Goal: Find specific page/section: Find specific page/section

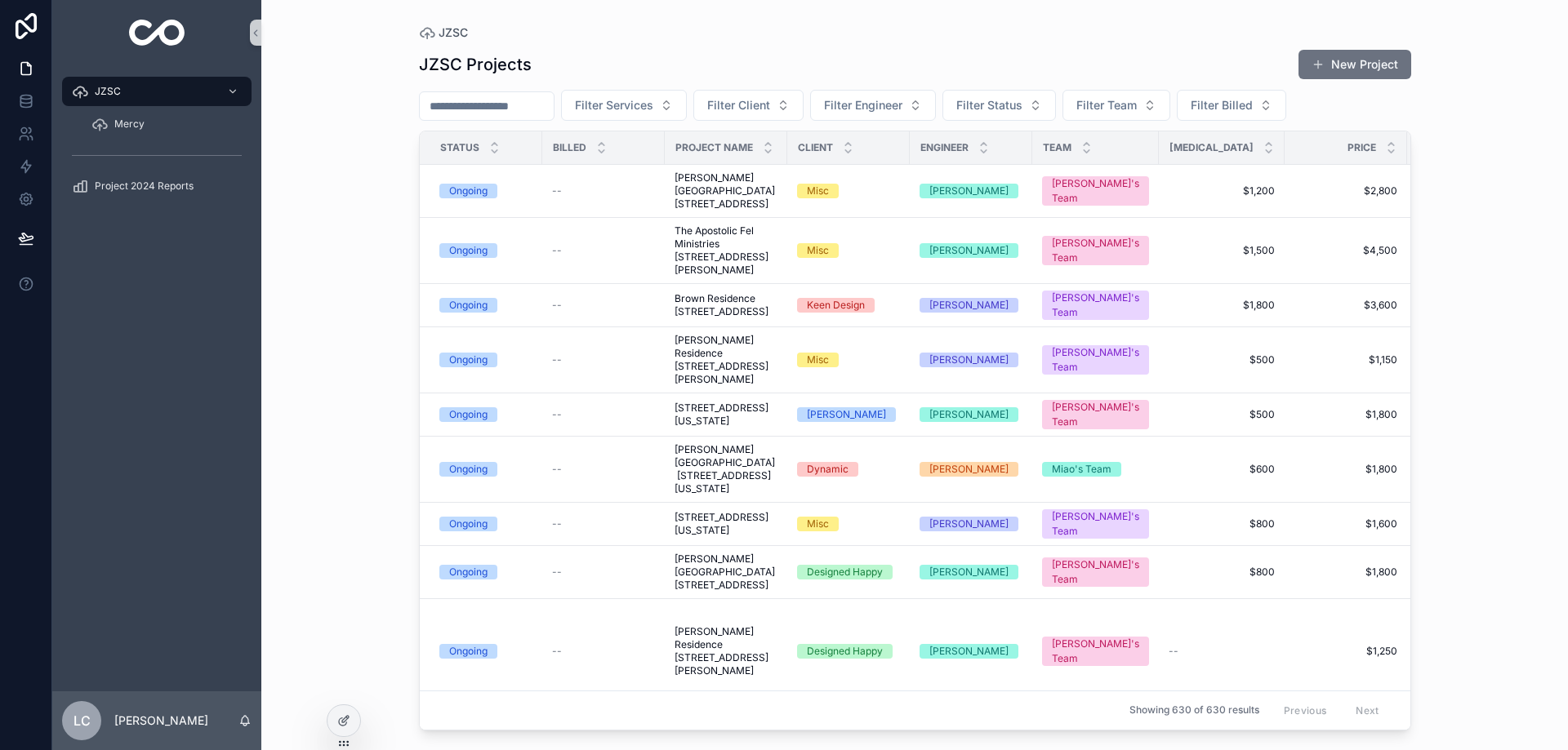
drag, startPoint x: 0, startPoint y: 0, endPoint x: 514, endPoint y: 107, distance: 525.0
click at [514, 107] on input "scrollable content" at bounding box center [487, 107] width 134 height 23
type input "****"
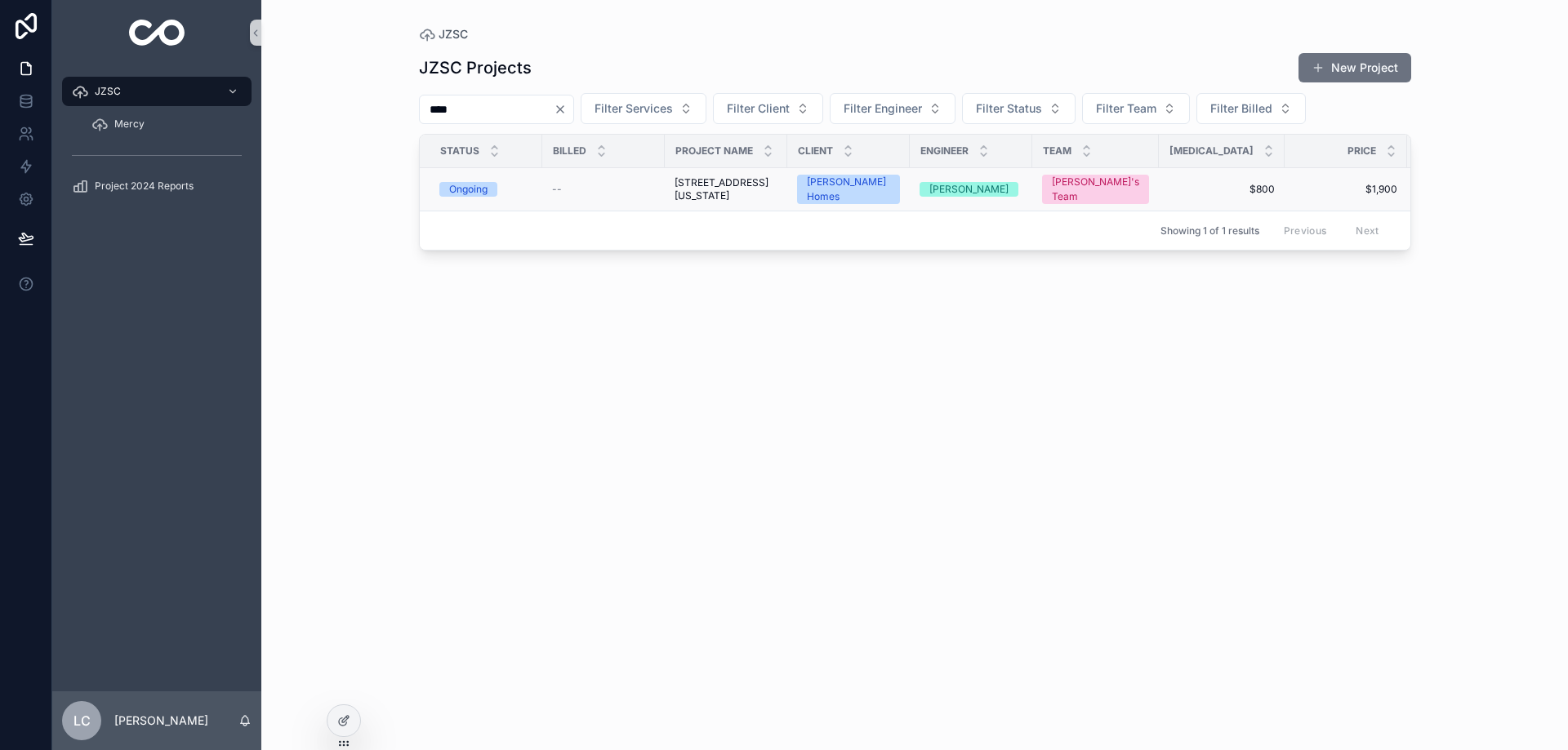
click at [704, 202] on span "[STREET_ADDRESS][US_STATE]" at bounding box center [726, 189] width 103 height 26
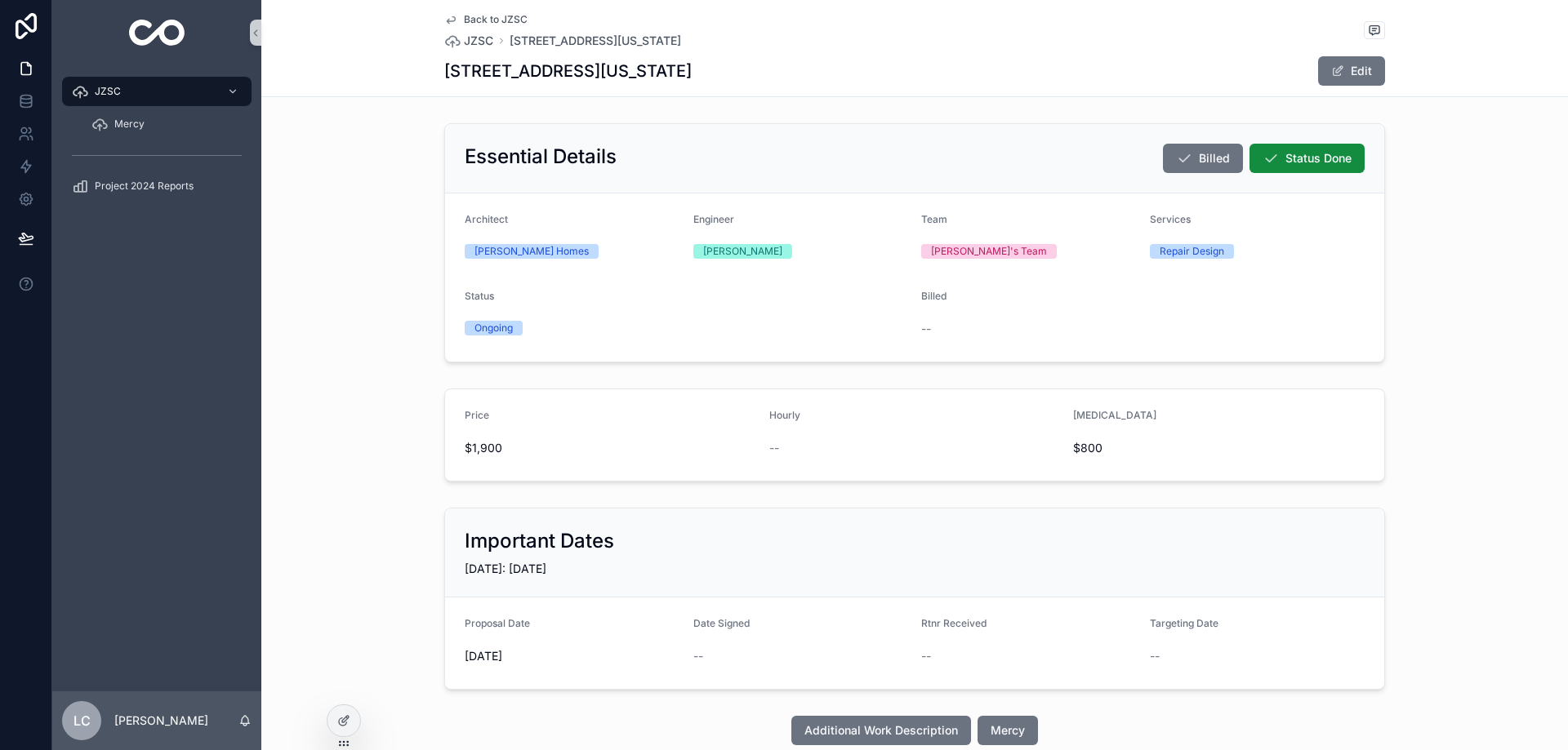
drag, startPoint x: 440, startPoint y: 69, endPoint x: 840, endPoint y: 72, distance: 400.0
click at [840, 72] on div "[STREET_ADDRESS][US_STATE] Edit" at bounding box center [915, 71] width 941 height 31
copy h1 "[STREET_ADDRESS][US_STATE]"
click at [487, 36] on div "JZSC [STREET_ADDRESS][US_STATE]" at bounding box center [562, 41] width 237 height 16
click at [469, 38] on span "JZSC" at bounding box center [478, 41] width 29 height 16
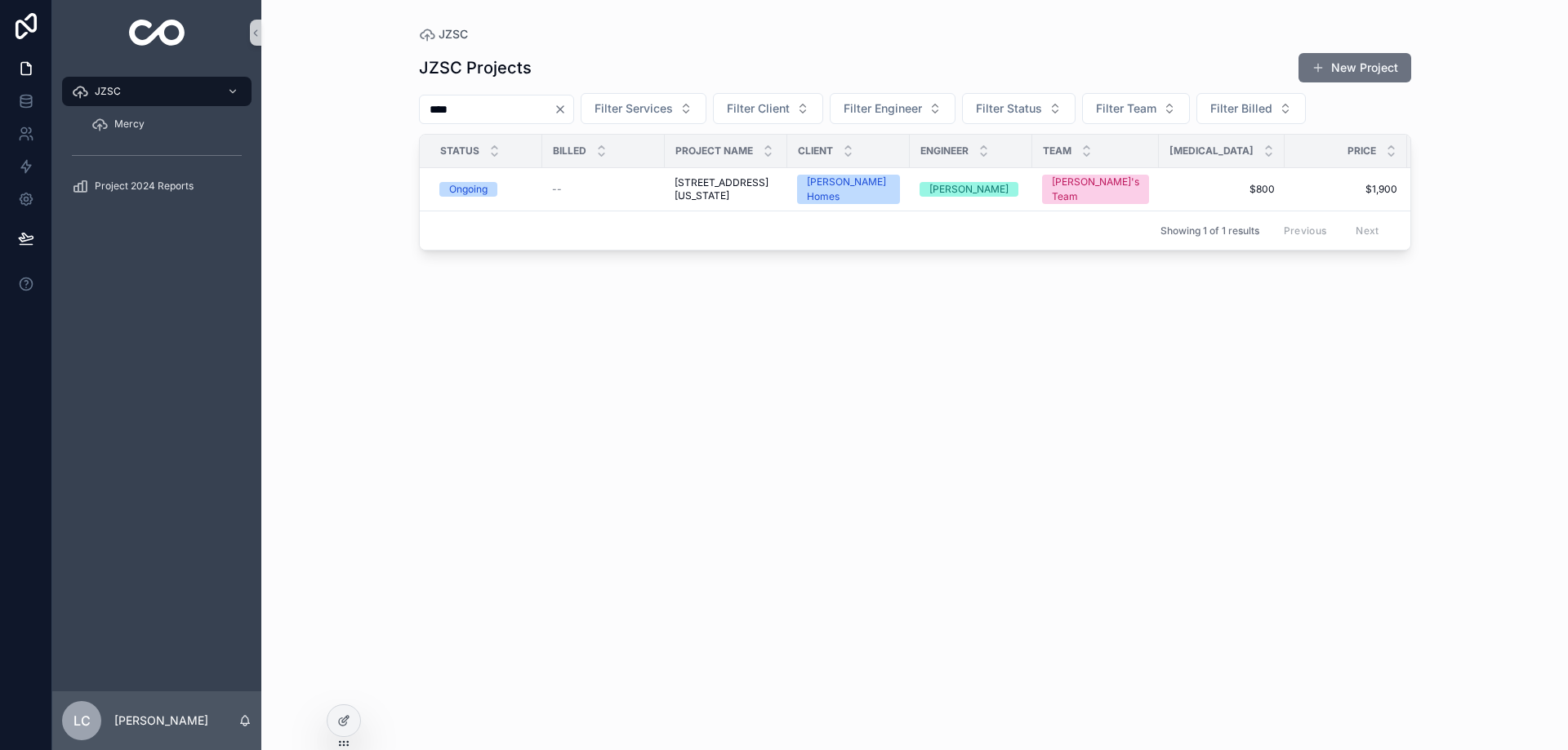
click at [566, 103] on icon "Clear" at bounding box center [560, 109] width 13 height 13
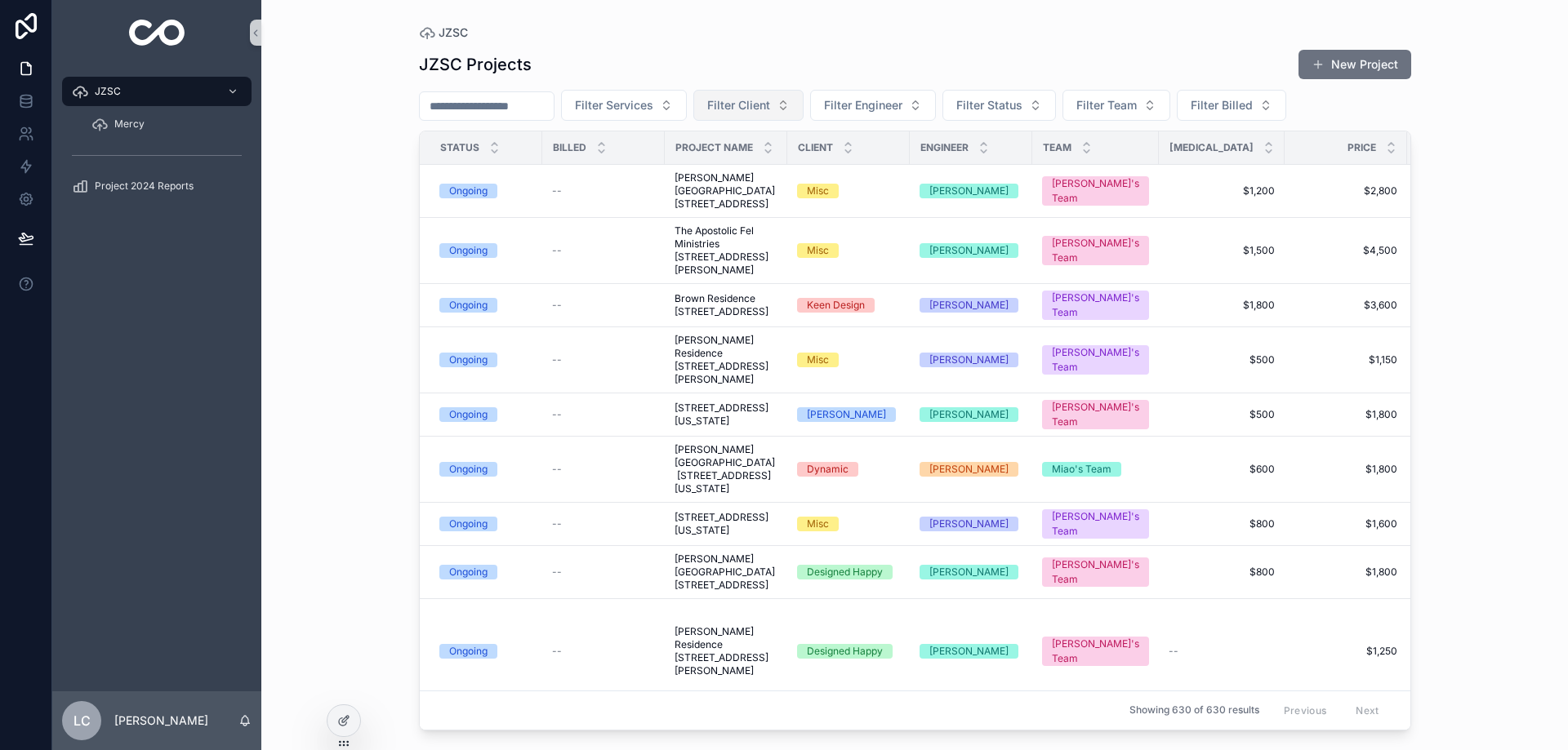
click at [804, 108] on button "Filter Client" at bounding box center [748, 105] width 110 height 31
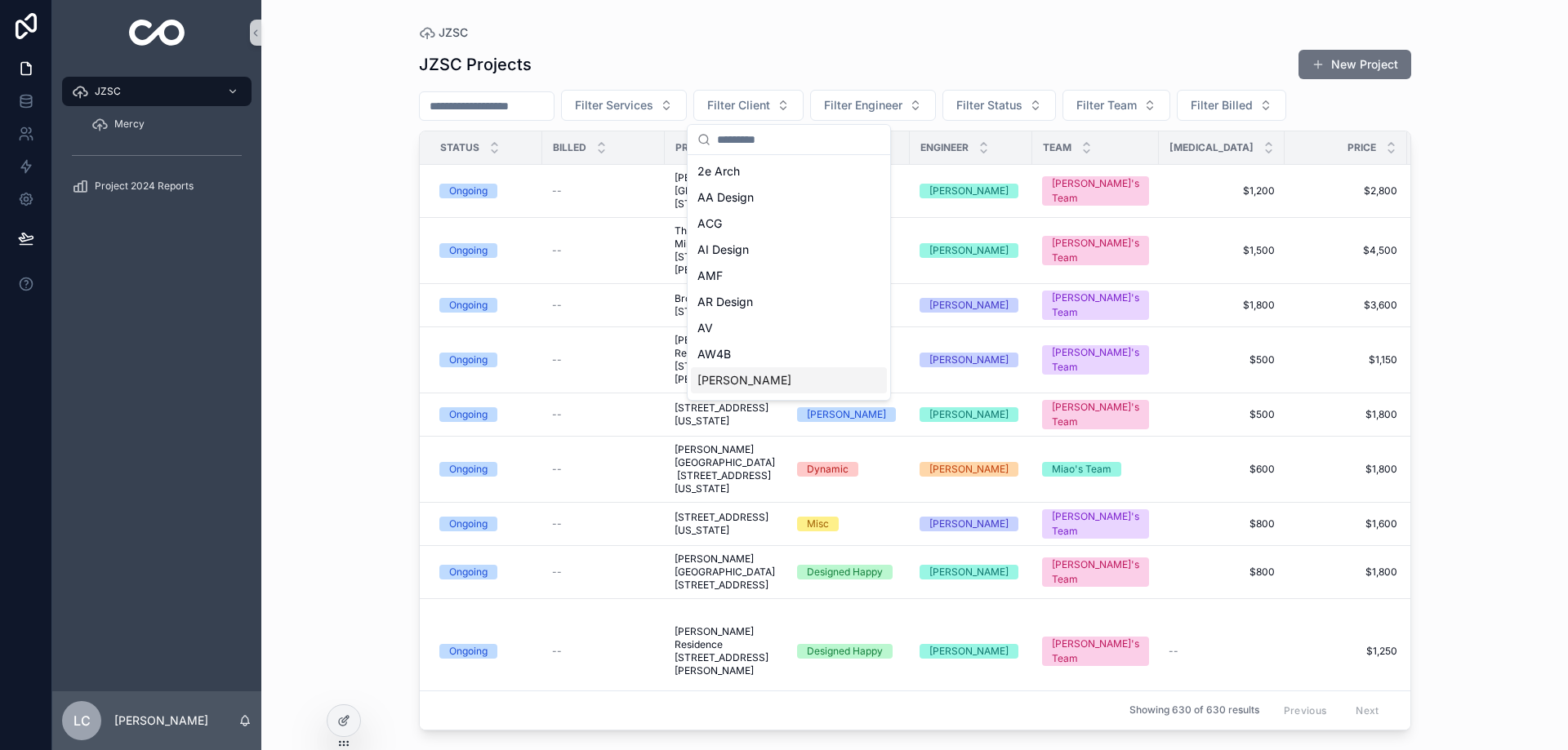
click at [725, 375] on div "[PERSON_NAME]" at bounding box center [788, 380] width 196 height 26
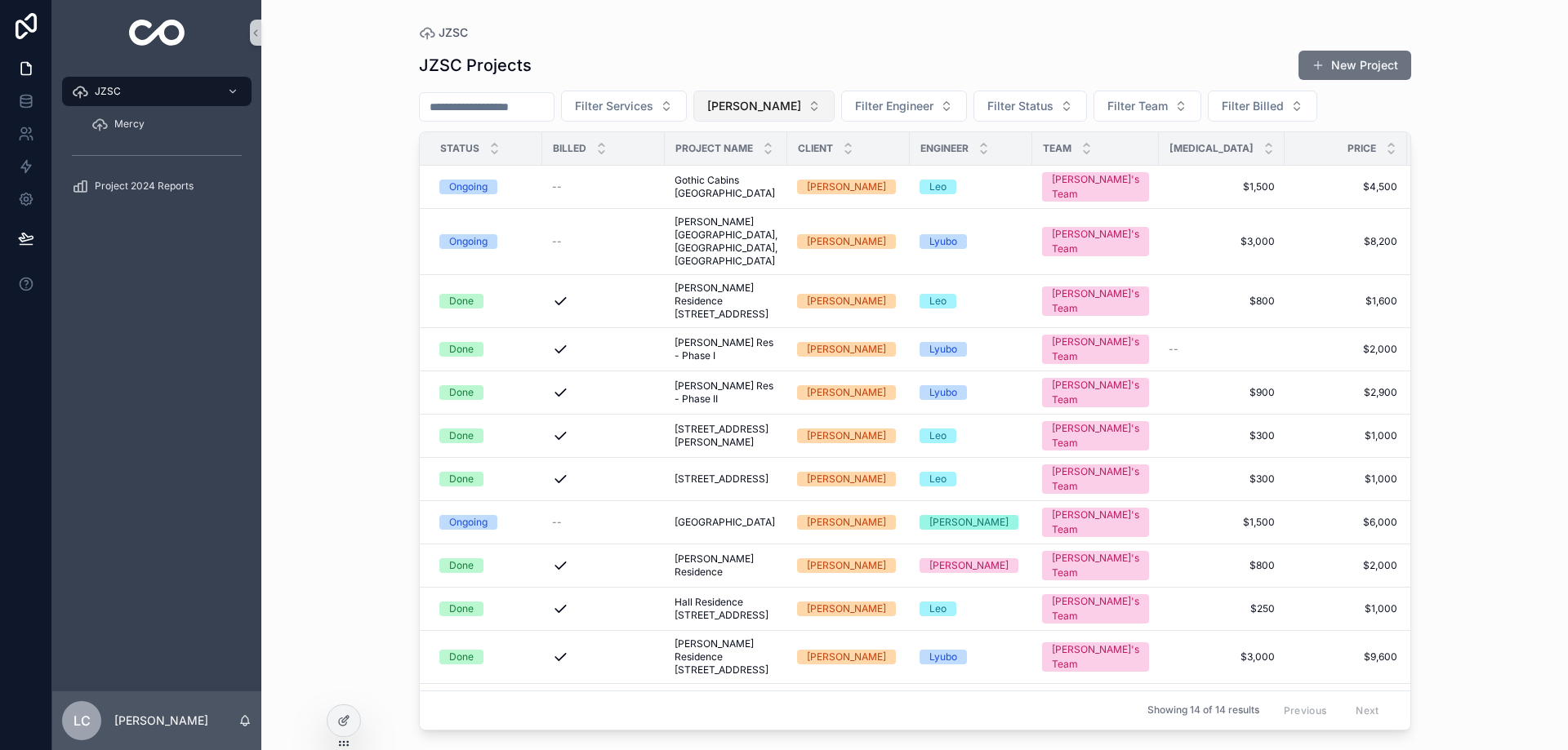
click at [796, 101] on span "[PERSON_NAME]" at bounding box center [755, 106] width 94 height 16
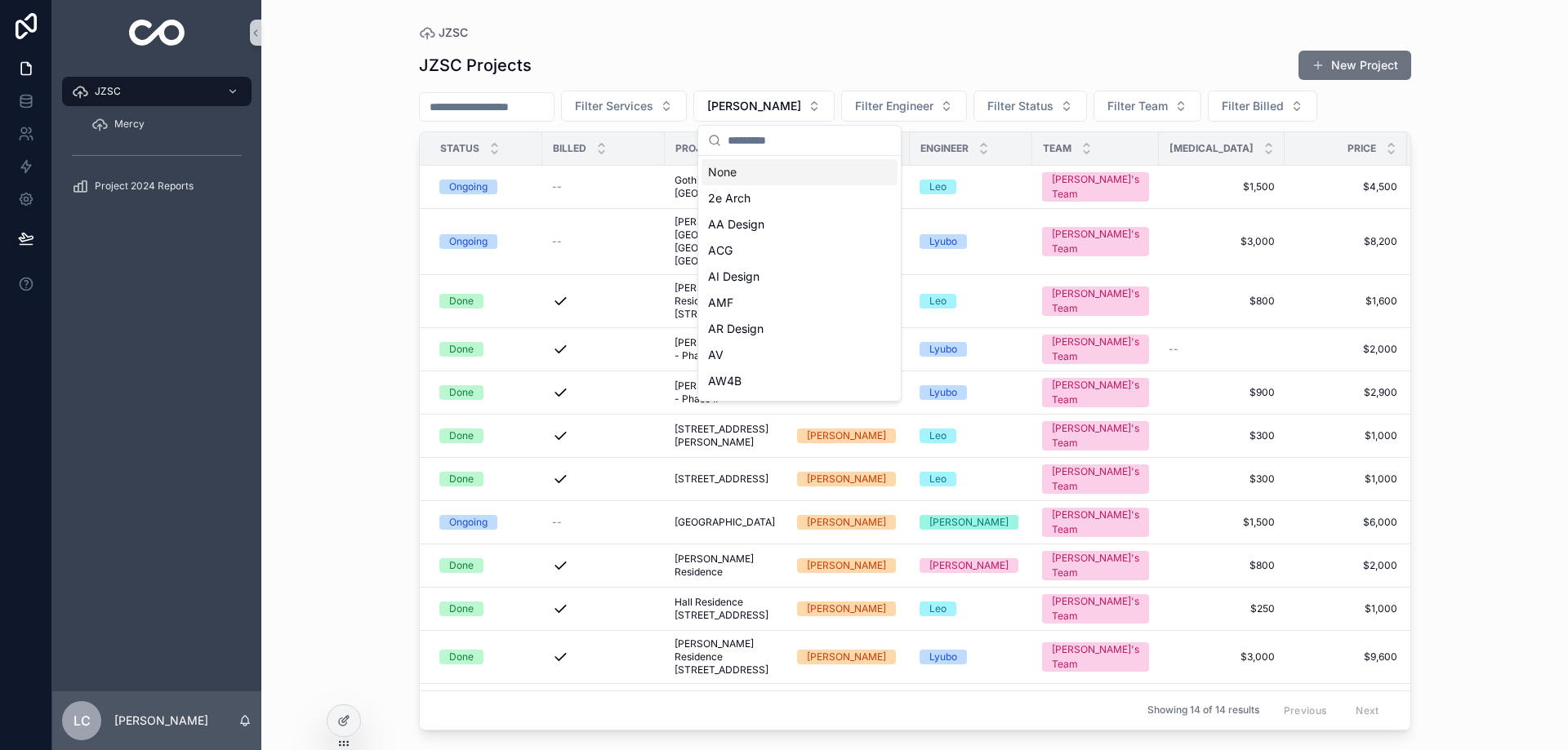
click at [766, 169] on div "None" at bounding box center [799, 171] width 196 height 26
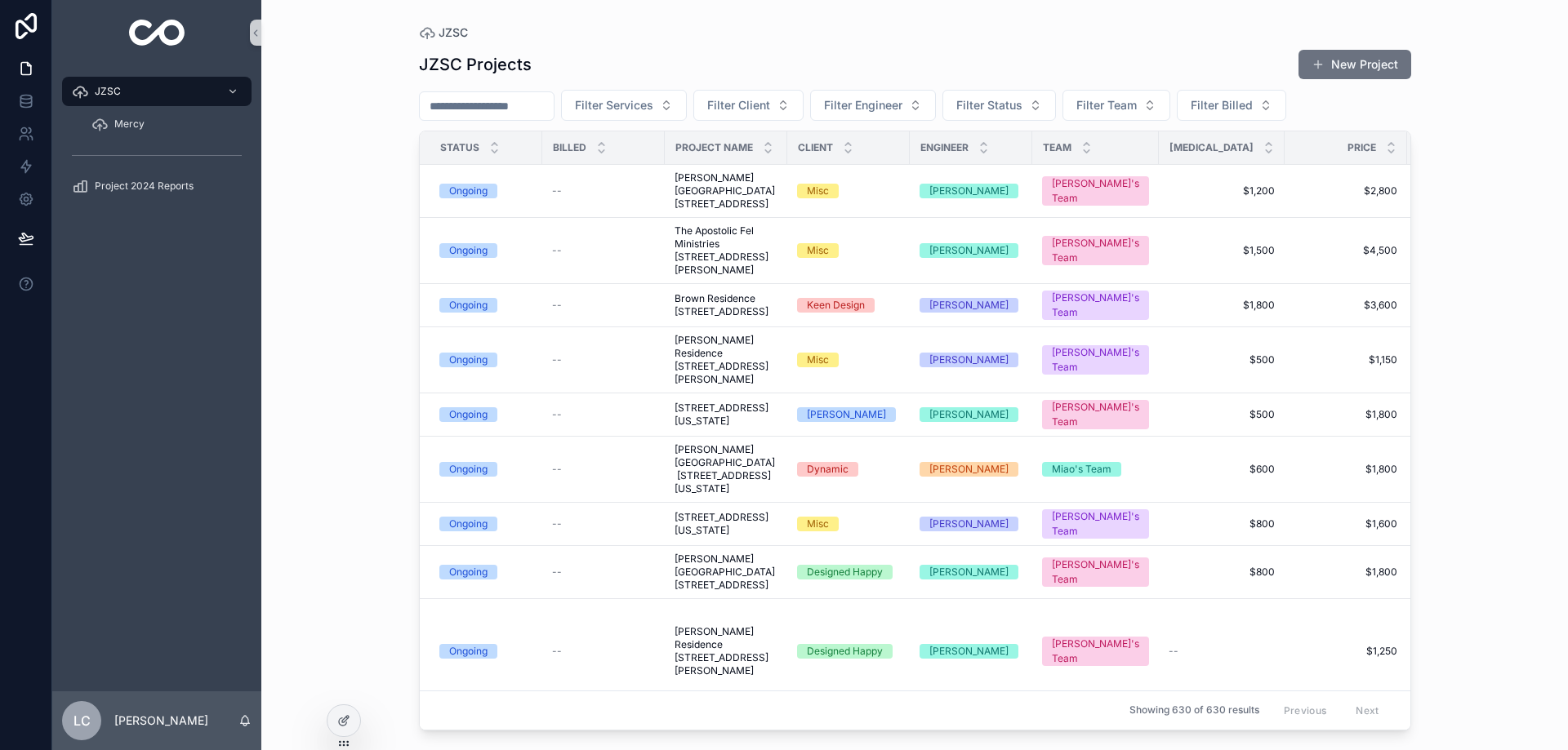
click at [511, 107] on input "scrollable content" at bounding box center [487, 107] width 134 height 23
click at [653, 99] on span "Filter Services" at bounding box center [614, 105] width 78 height 16
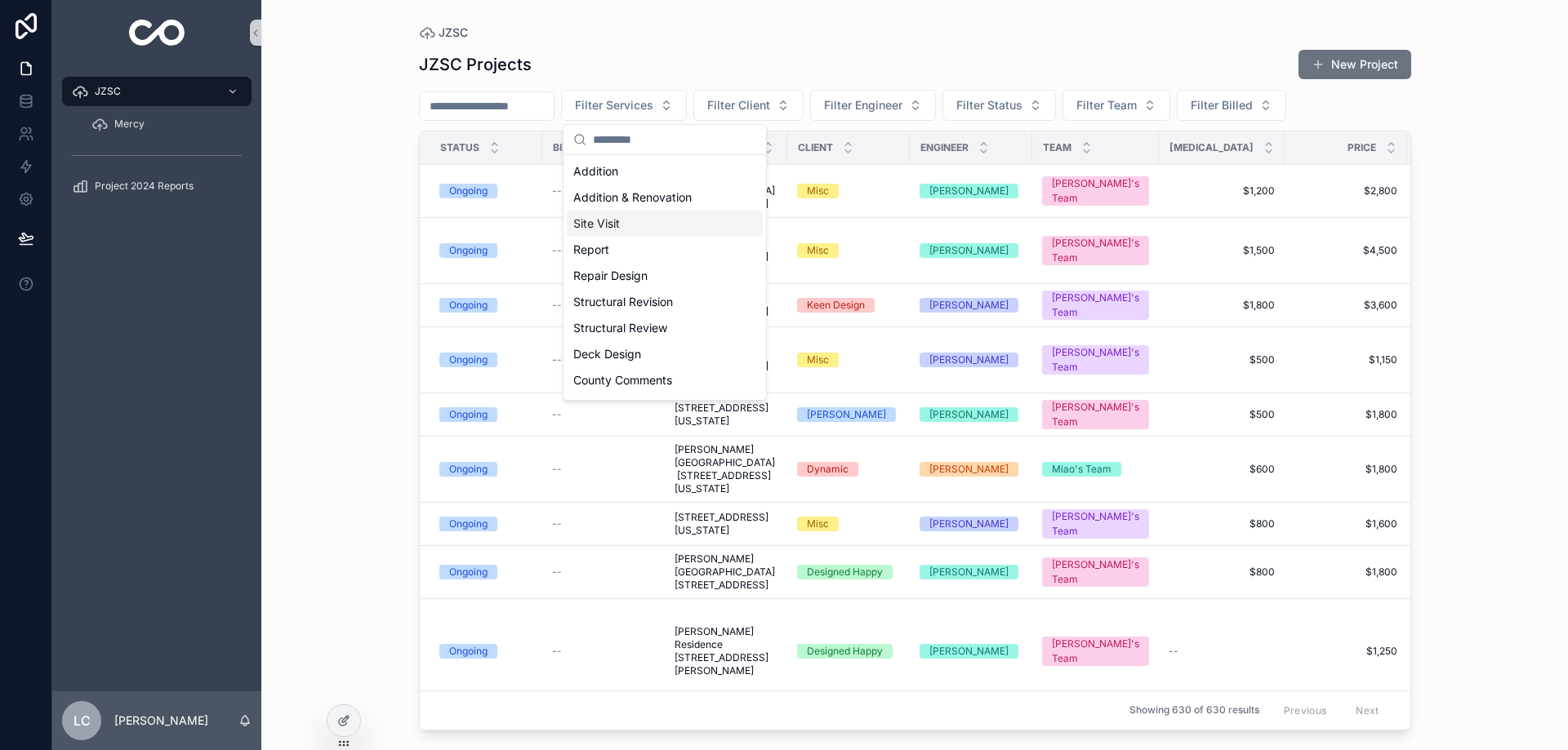
scroll to position [284, 0]
click at [616, 251] on div "Renovation" at bounding box center [664, 252] width 196 height 26
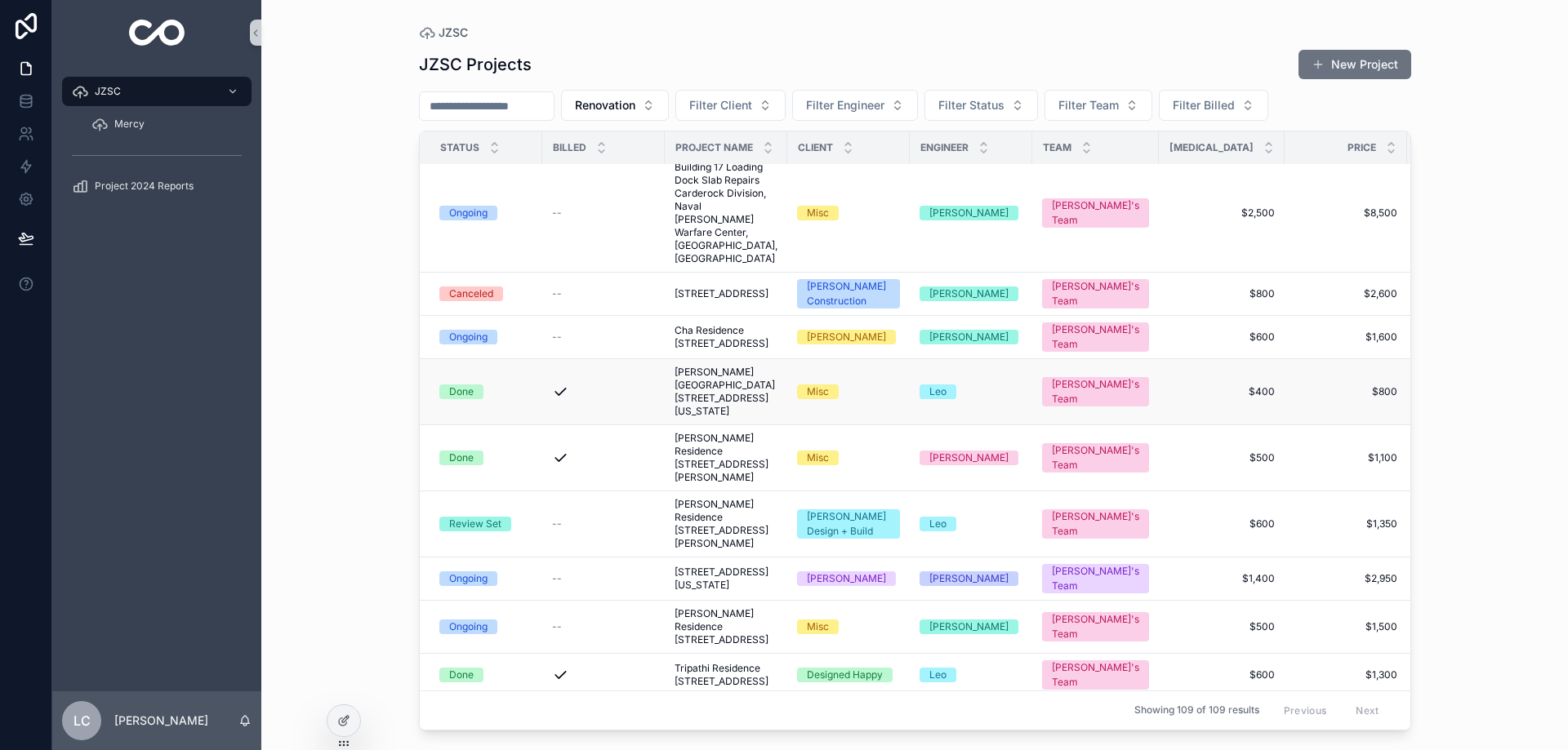
scroll to position [245, 0]
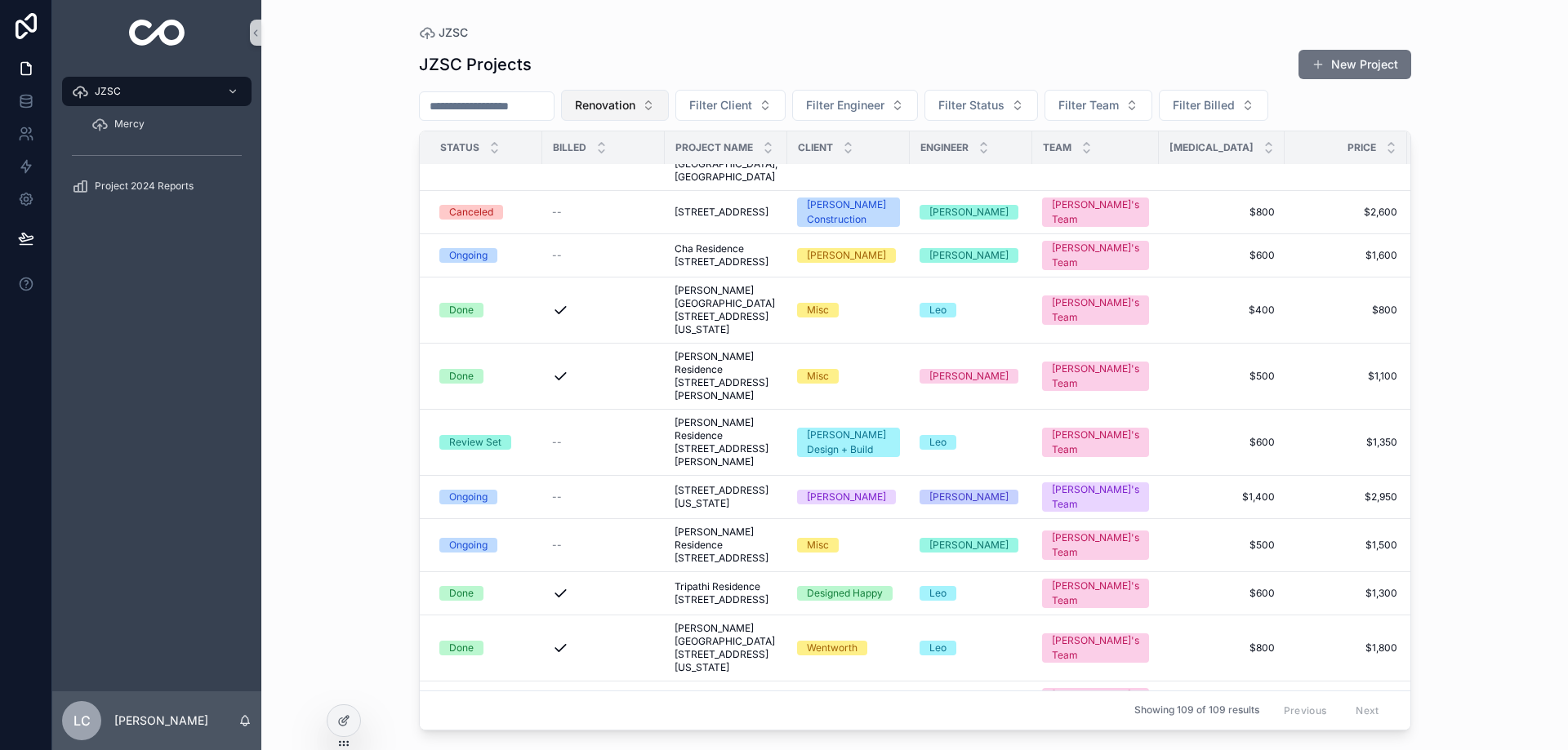
click at [669, 110] on button "Renovation" at bounding box center [614, 105] width 107 height 31
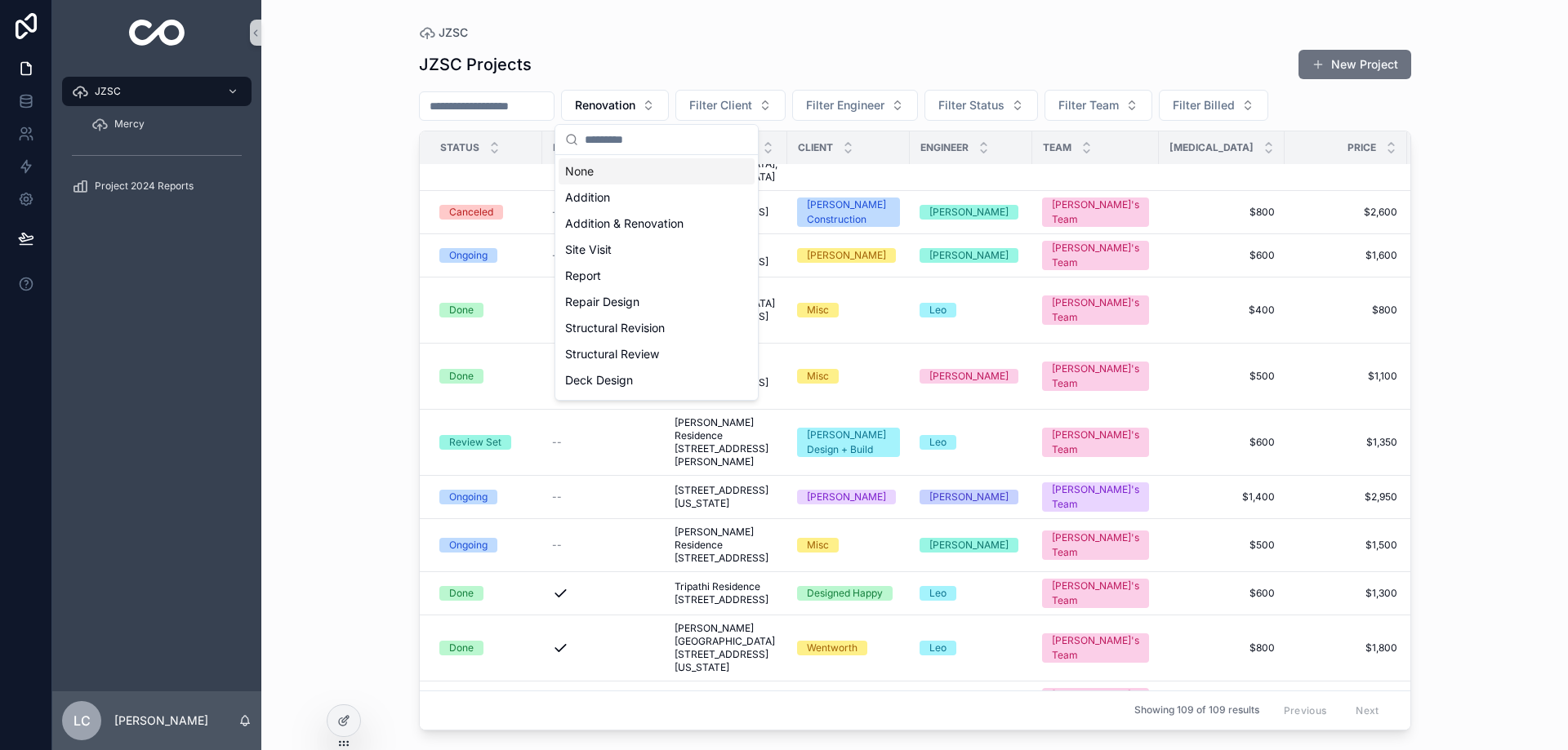
click at [648, 177] on div "None" at bounding box center [656, 170] width 196 height 26
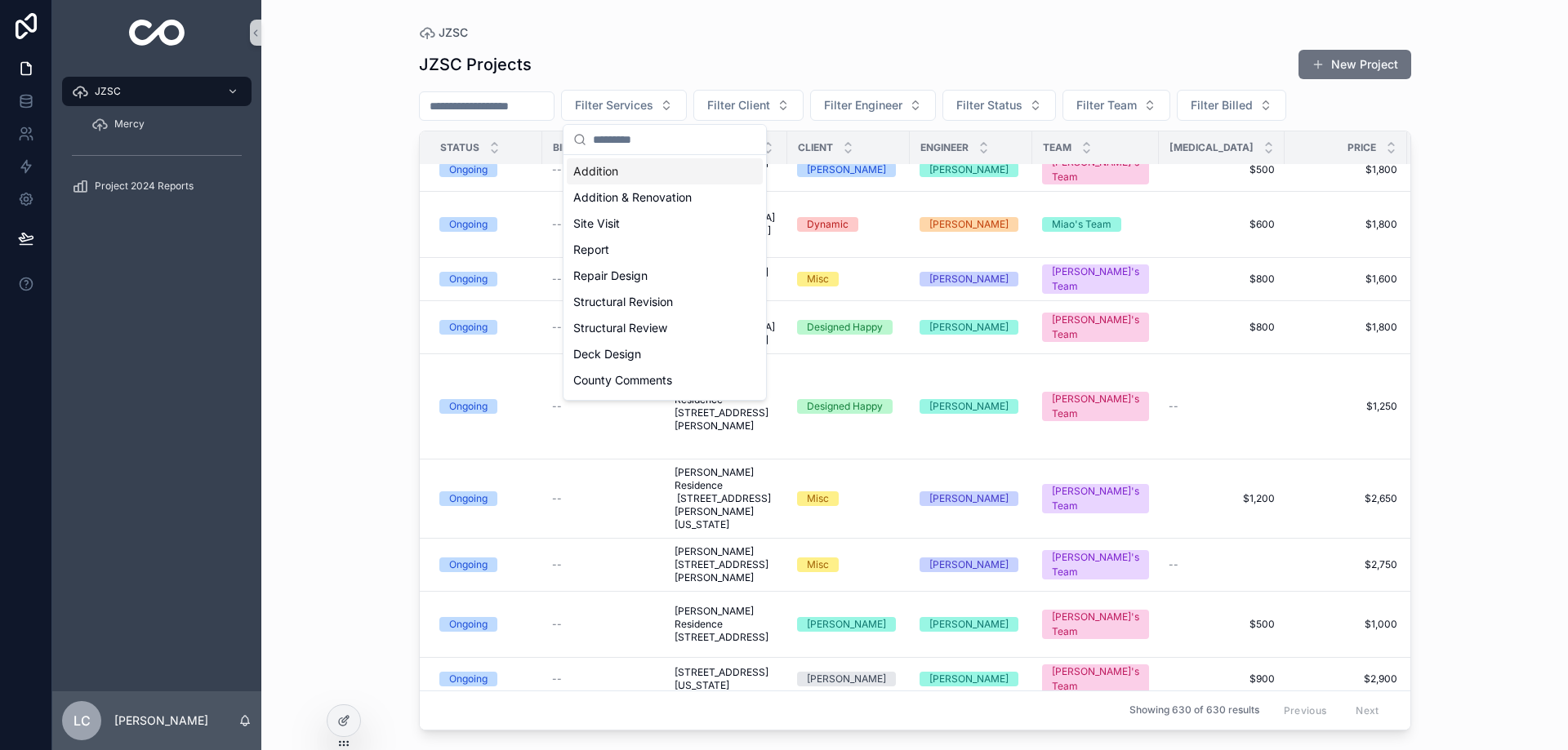
scroll to position [258, 0]
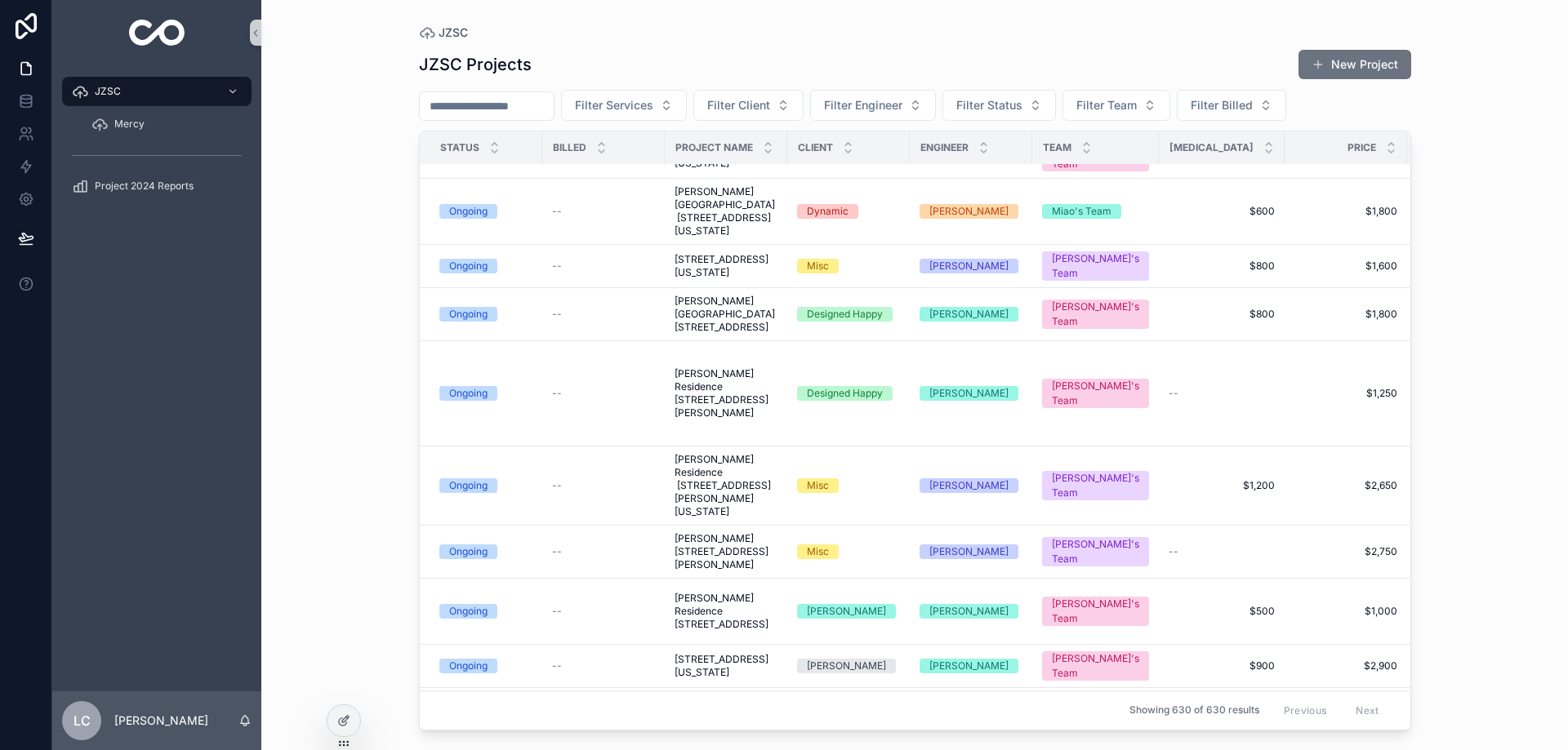
click at [503, 111] on input "scrollable content" at bounding box center [487, 107] width 134 height 23
type input "****"
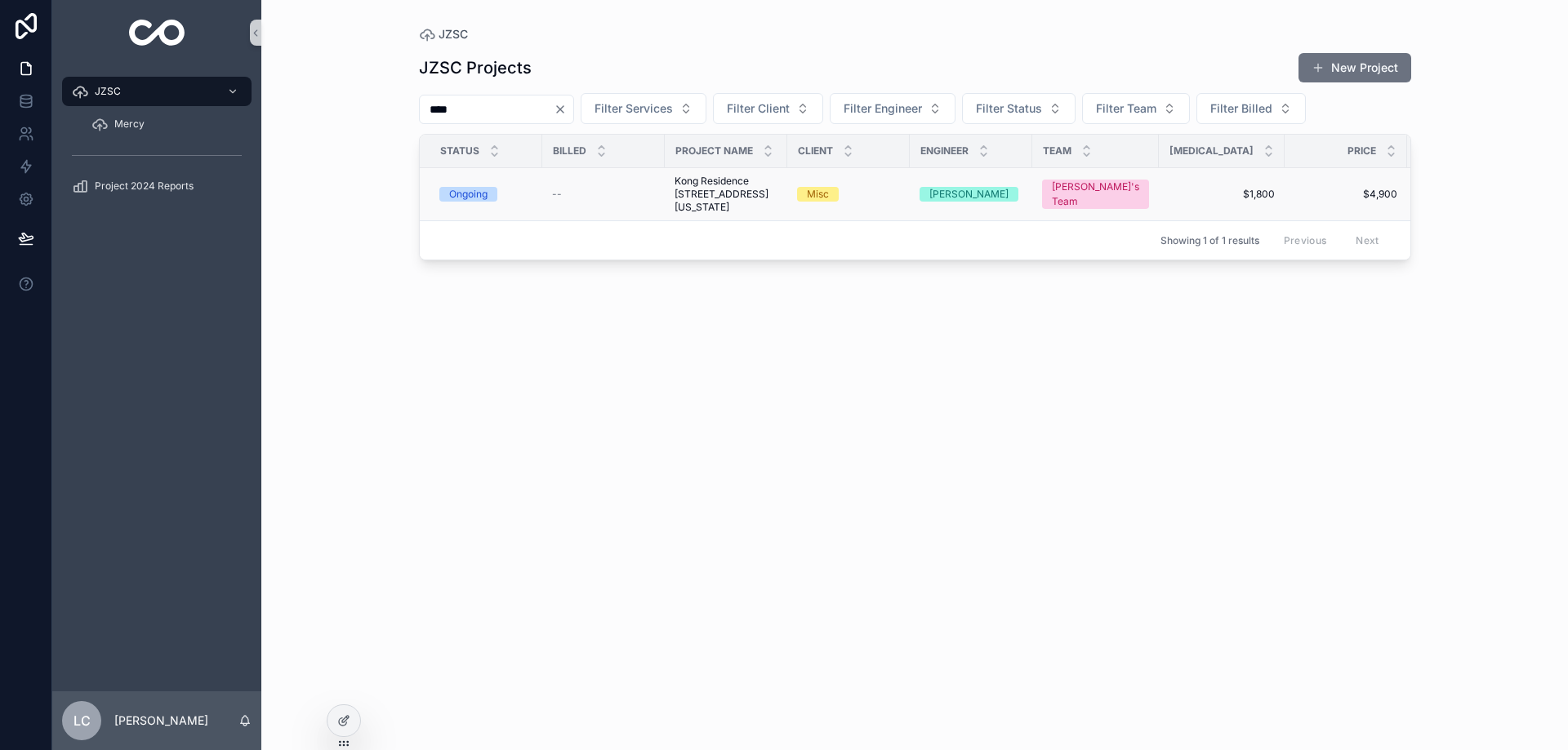
click at [703, 205] on span "Kong Residence [STREET_ADDRESS][US_STATE]" at bounding box center [726, 194] width 103 height 39
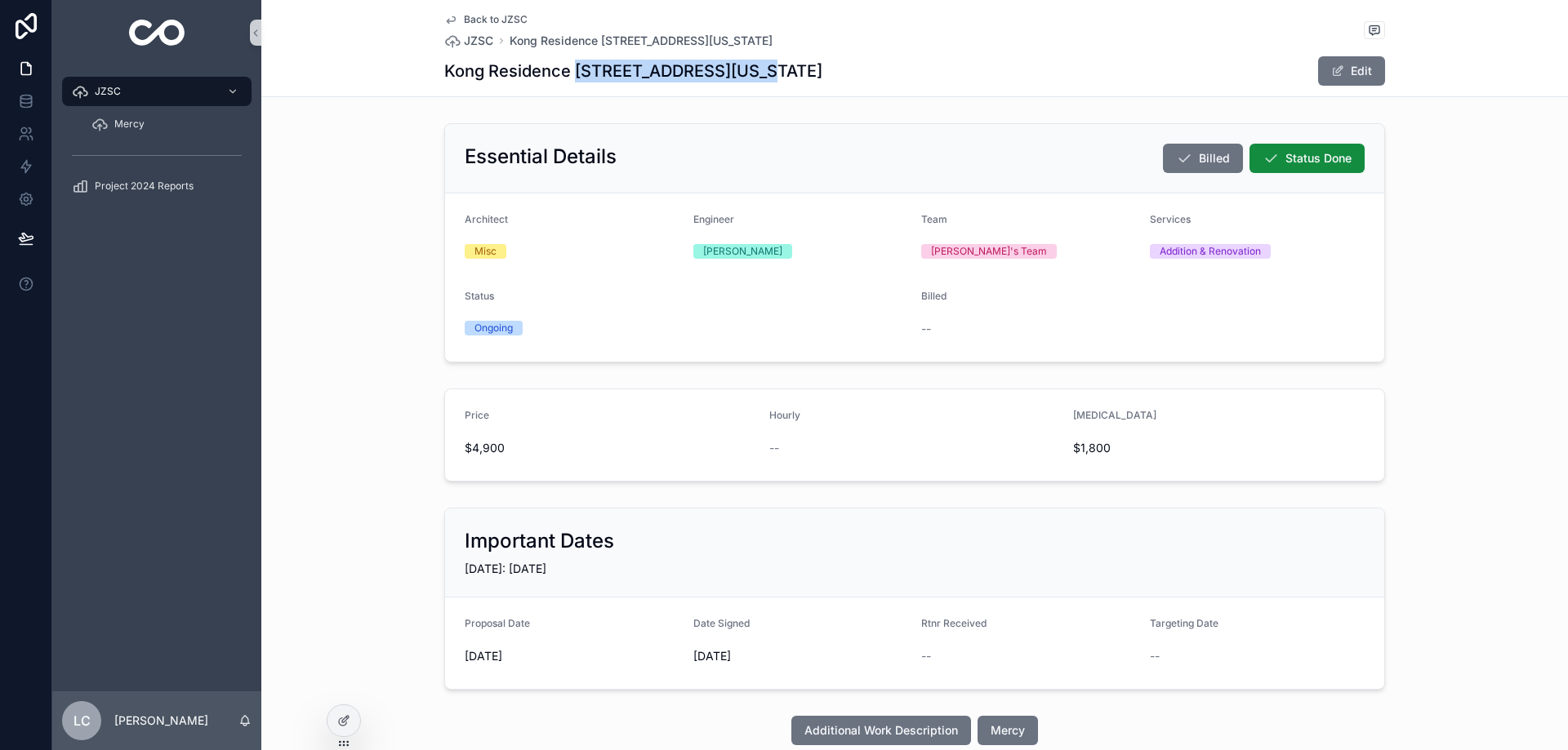
drag, startPoint x: 572, startPoint y: 67, endPoint x: 730, endPoint y: 83, distance: 158.8
click at [730, 83] on div "Kong Residence [STREET_ADDRESS][US_STATE] Edit" at bounding box center [915, 71] width 941 height 31
copy h1 "[STREET_ADDRESS]"
click at [471, 39] on span "JZSC" at bounding box center [478, 41] width 29 height 16
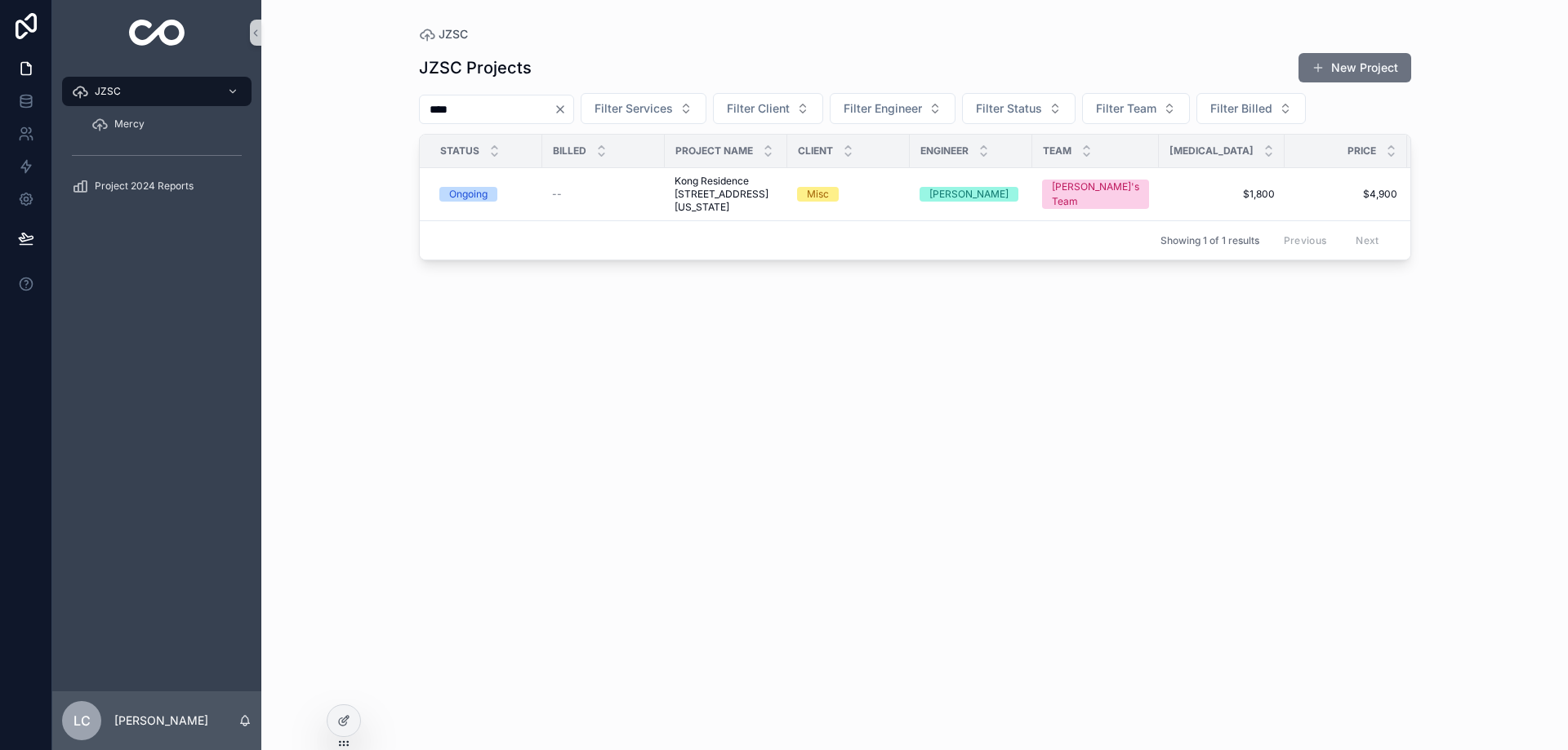
click at [566, 106] on icon "Clear" at bounding box center [560, 109] width 13 height 13
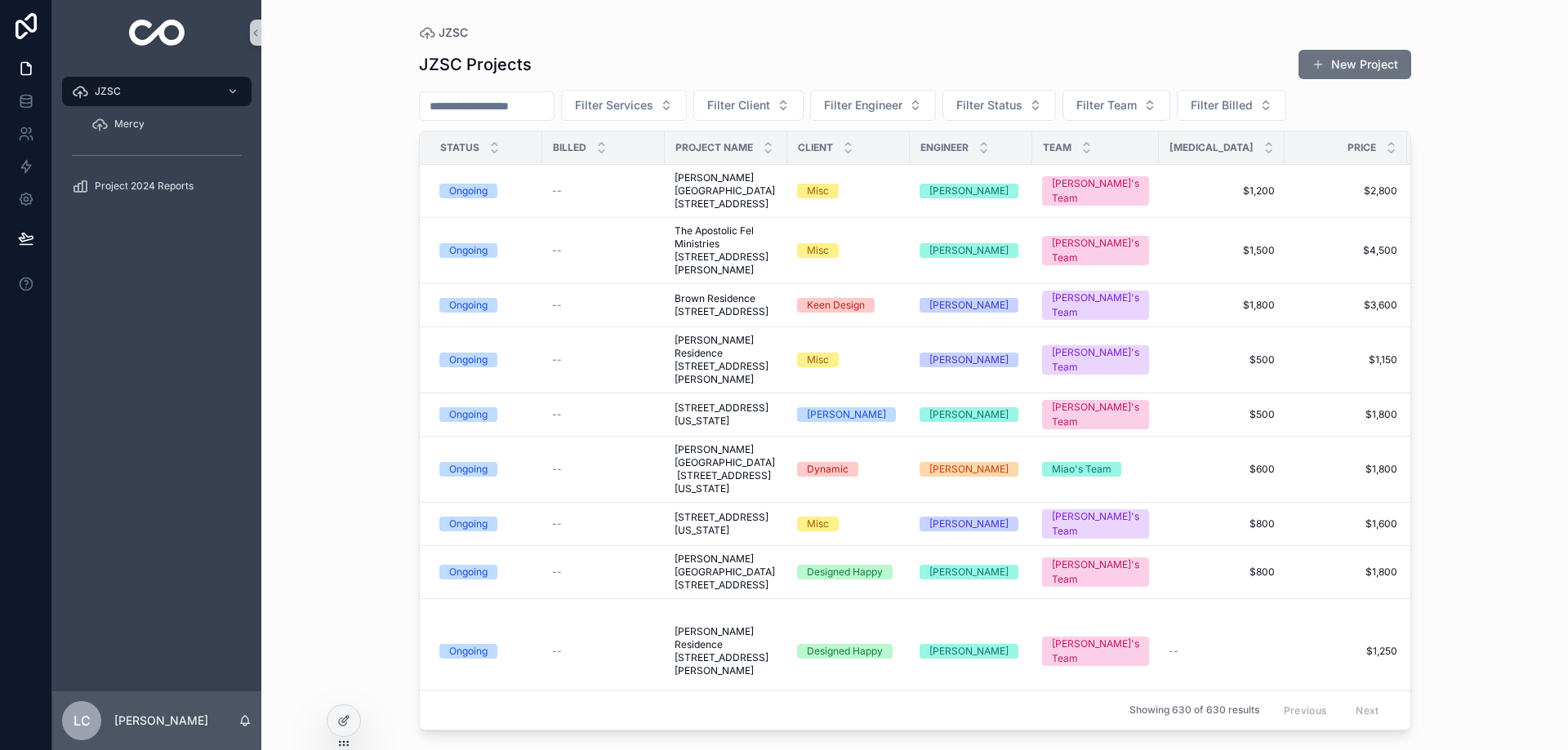
click at [515, 112] on input "scrollable content" at bounding box center [487, 107] width 134 height 23
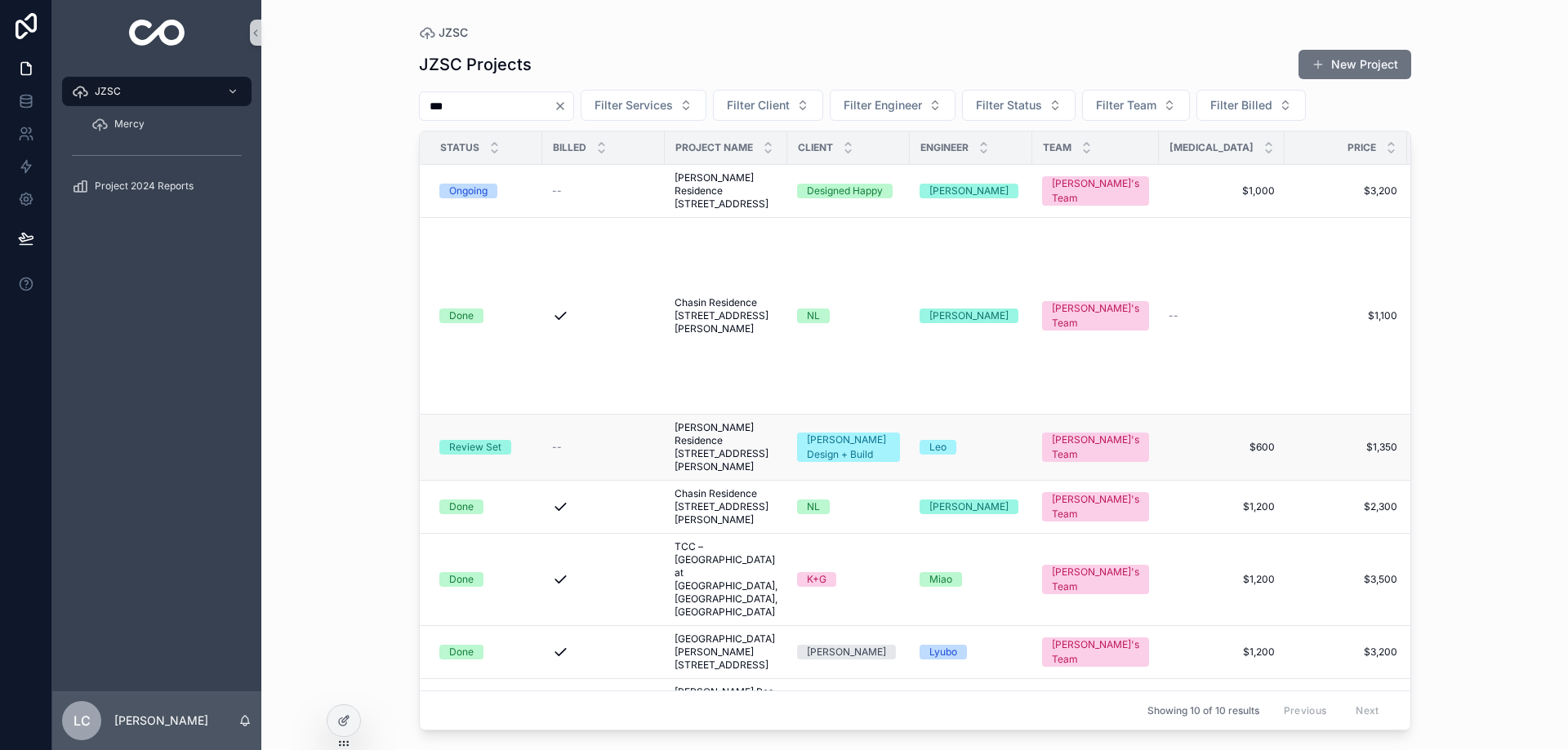
type input "***"
click at [729, 471] on span "[PERSON_NAME] Residence [STREET_ADDRESS][PERSON_NAME]" at bounding box center [726, 447] width 103 height 52
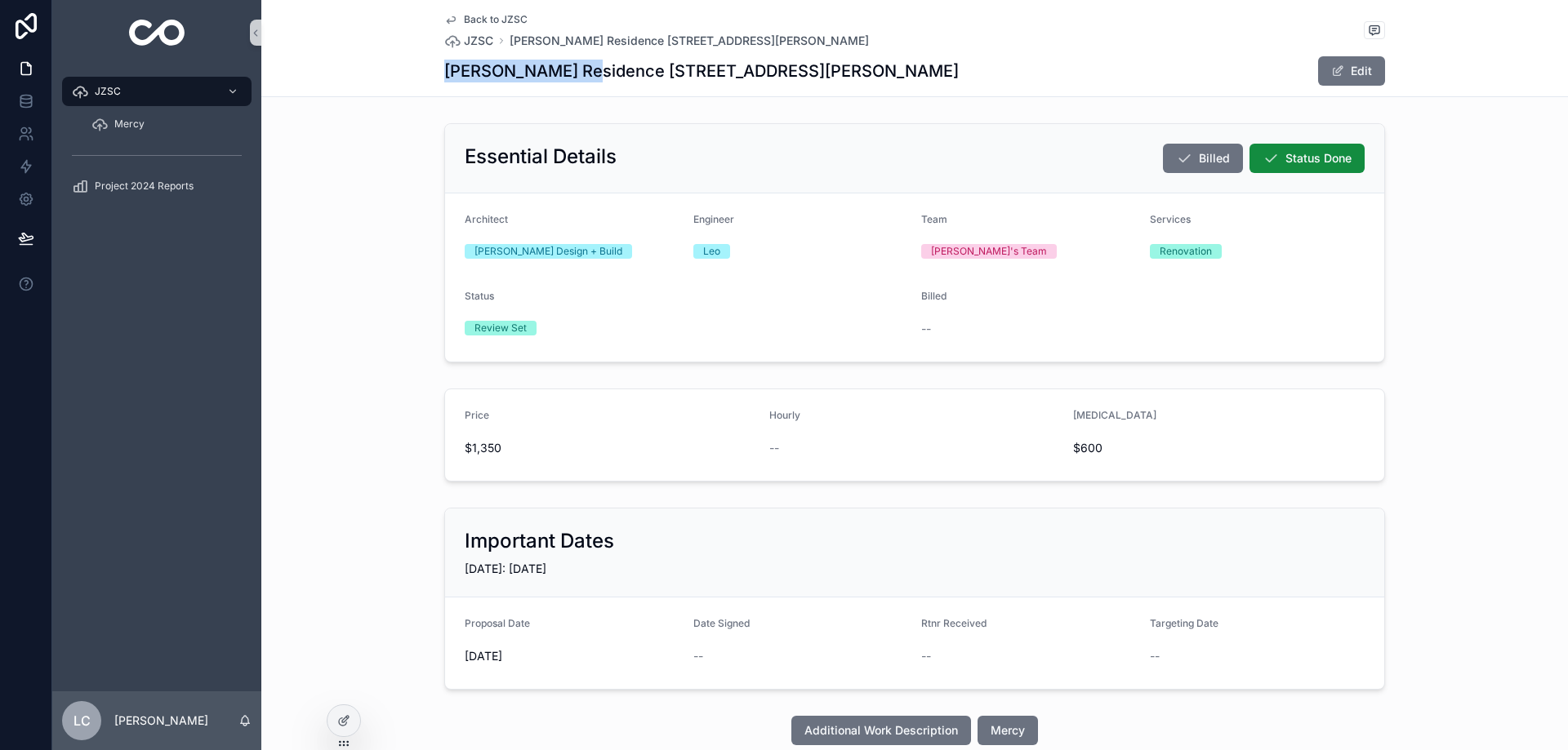
drag, startPoint x: 438, startPoint y: 71, endPoint x: 576, endPoint y: 80, distance: 138.3
click at [576, 80] on h1 "[PERSON_NAME] Residence [STREET_ADDRESS][PERSON_NAME]" at bounding box center [701, 71] width 514 height 23
copy h1 "[PERSON_NAME] Res"
click at [468, 36] on span "JZSC" at bounding box center [478, 41] width 29 height 16
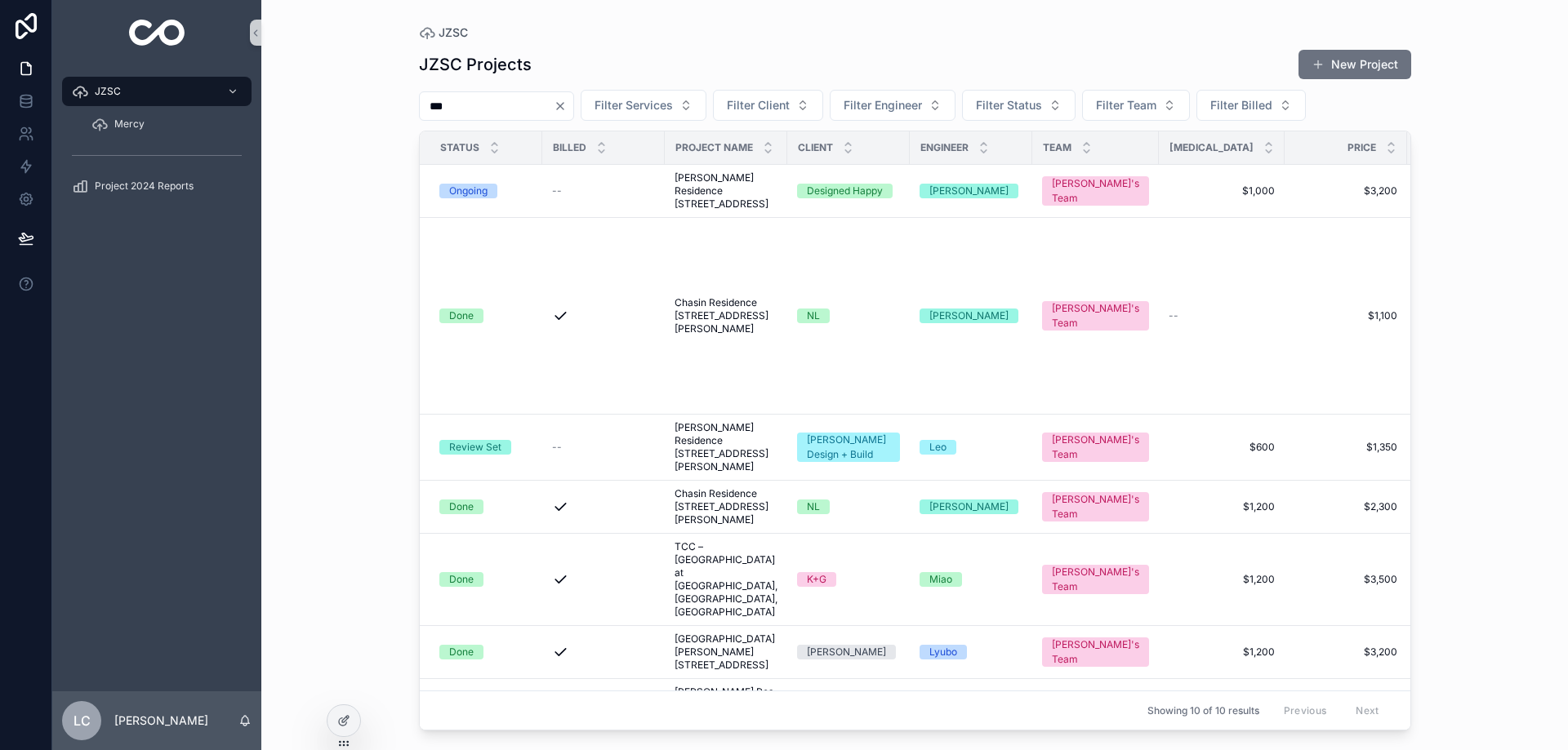
drag, startPoint x: 506, startPoint y: 107, endPoint x: 375, endPoint y: 112, distance: 131.1
click at [375, 112] on div "JZSC JZSC Projects New Project *** Filter Services Filter Client Filter Enginee…" at bounding box center [915, 375] width 1307 height 750
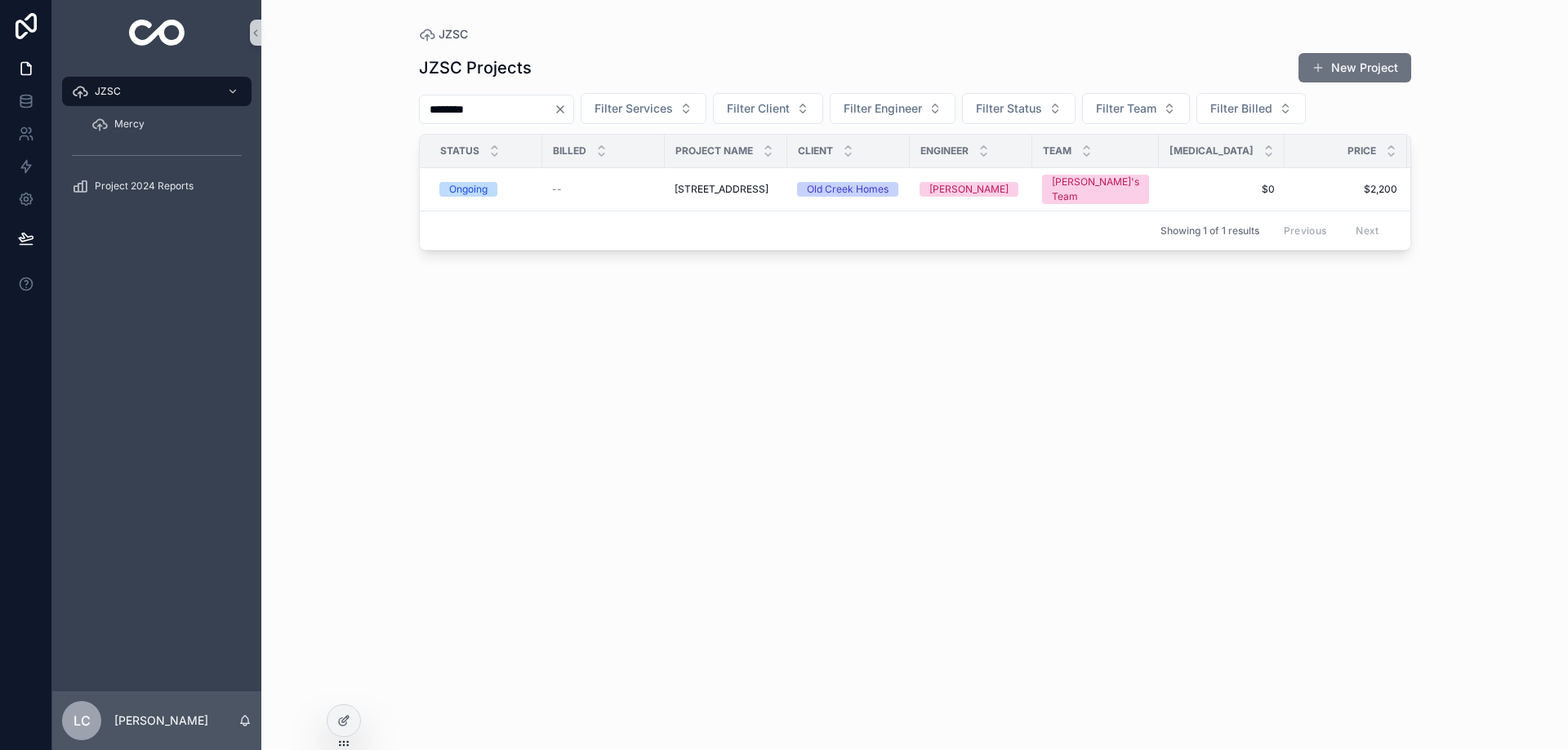
drag, startPoint x: 504, startPoint y: 116, endPoint x: 364, endPoint y: 121, distance: 140.1
click at [364, 121] on div "JZSC JZSC Projects New Project ******** Filter Services Filter Client Filter En…" at bounding box center [915, 375] width 1307 height 750
type input "********"
click at [725, 190] on span "[STREET_ADDRESS]" at bounding box center [722, 189] width 94 height 13
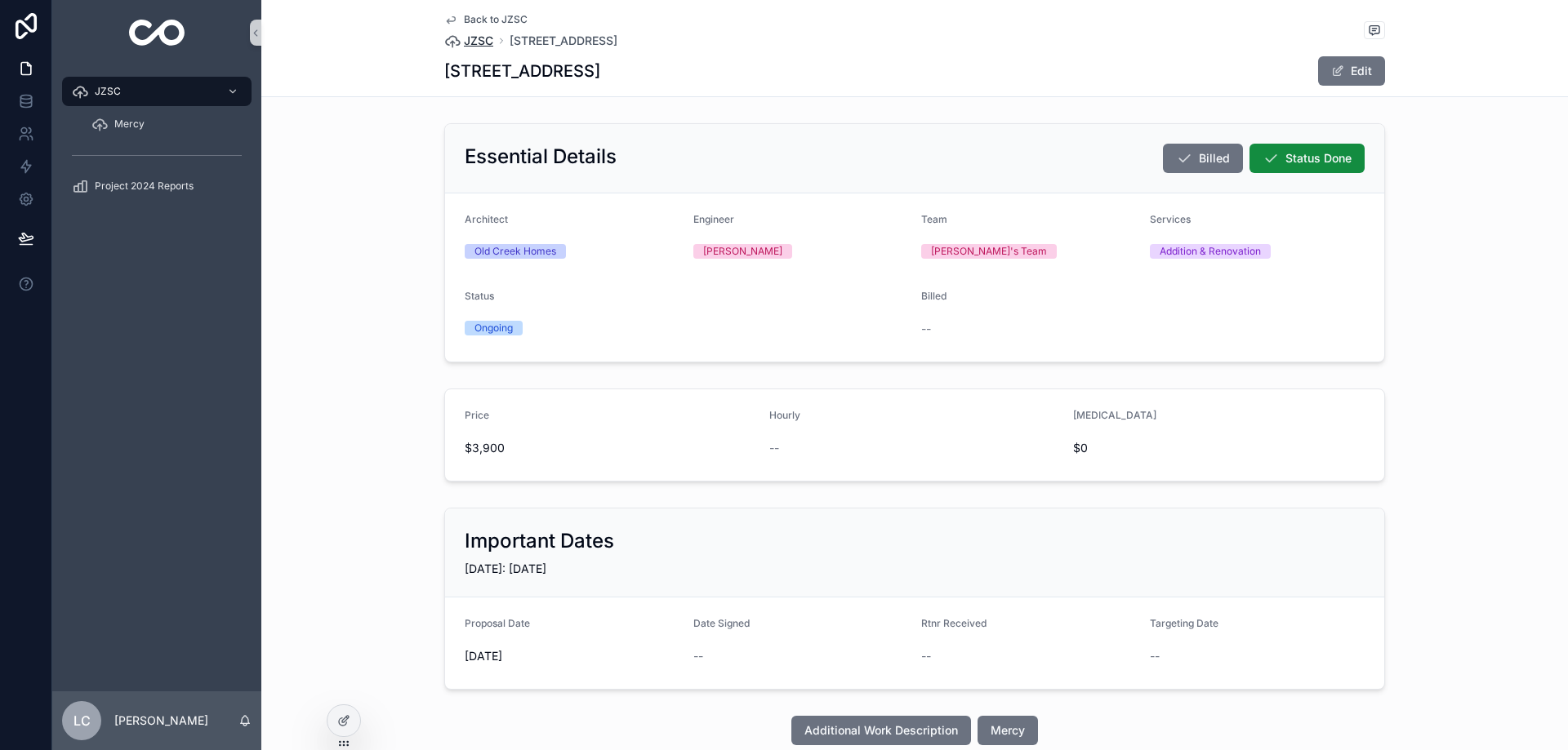
click at [472, 39] on span "JZSC" at bounding box center [478, 41] width 29 height 16
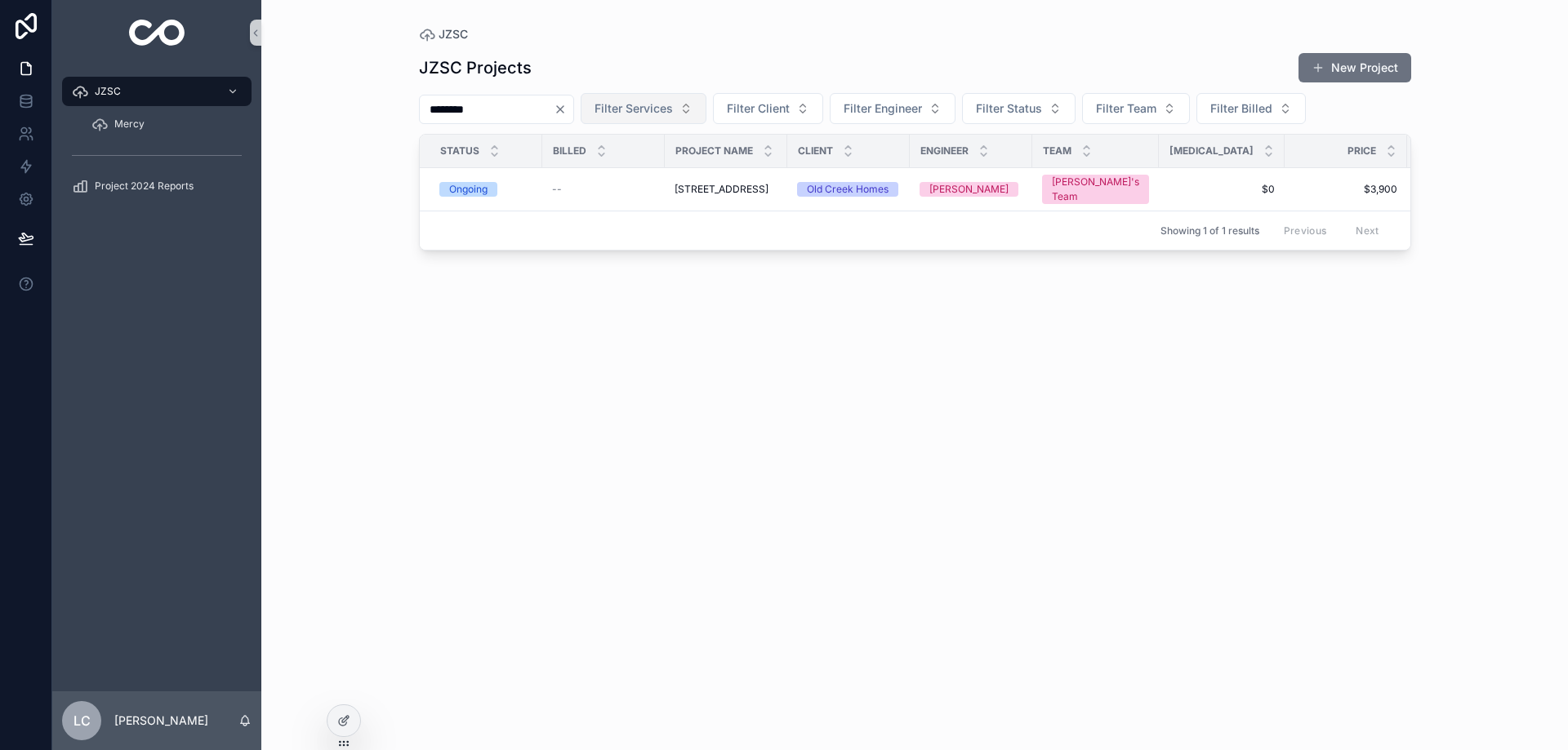
click at [566, 108] on icon "Clear" at bounding box center [560, 109] width 13 height 13
